Goal: Go to known website: Access a specific website the user already knows

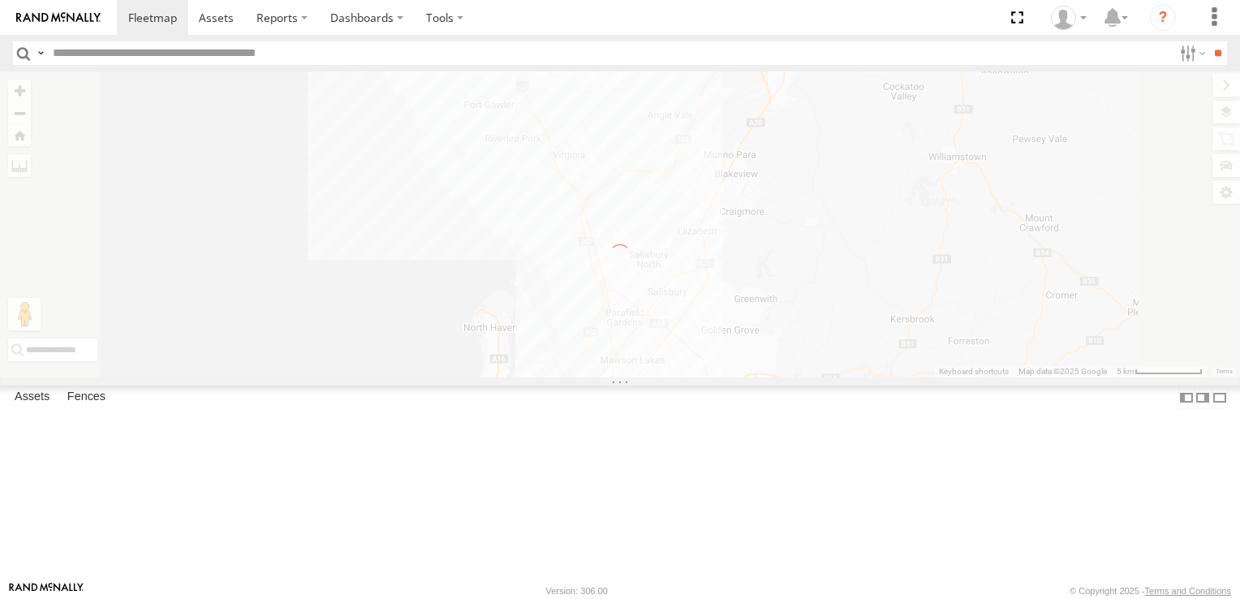
click at [0, 0] on label "×" at bounding box center [0, 0] width 0 height 0
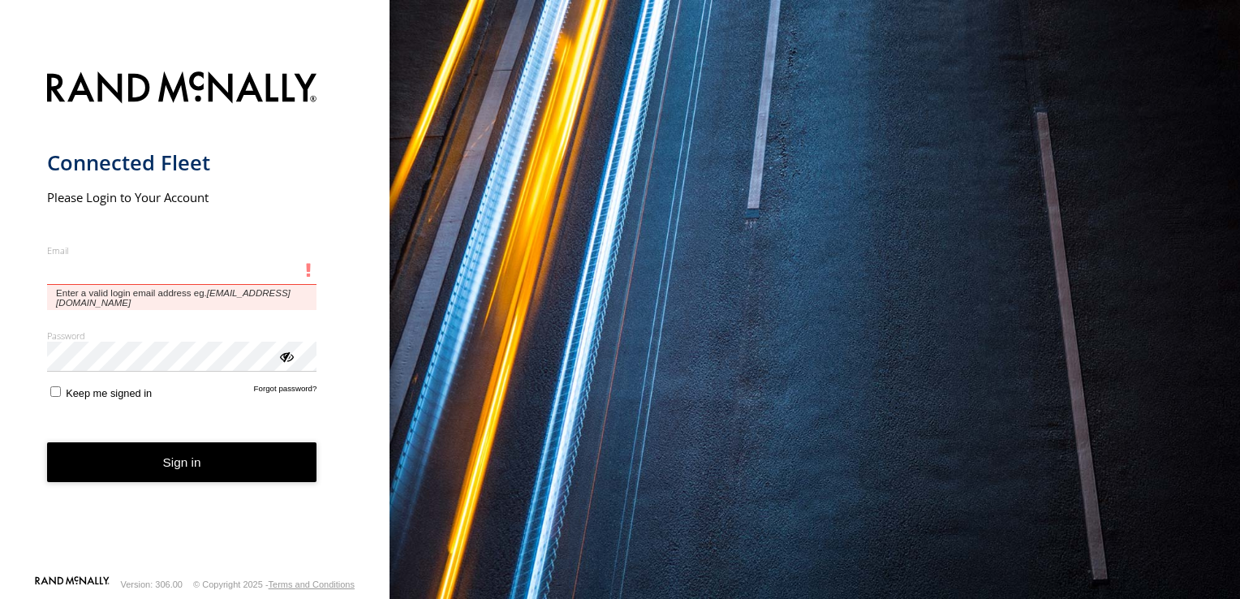
type input "**********"
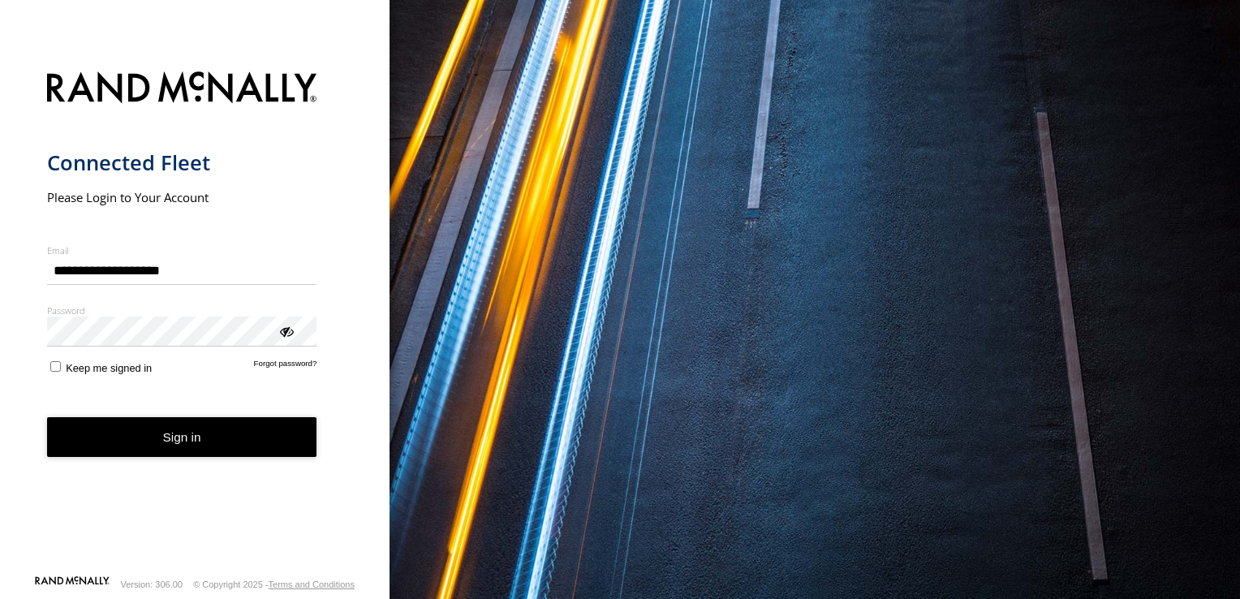
click at [52, 367] on form "**********" at bounding box center [195, 318] width 296 height 513
click at [183, 433] on button "Sign in" at bounding box center [182, 437] width 270 height 40
